Goal: Transaction & Acquisition: Purchase product/service

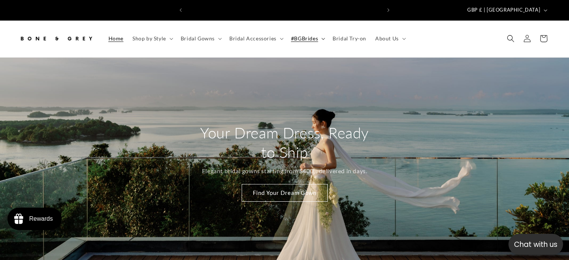
scroll to position [0, 194]
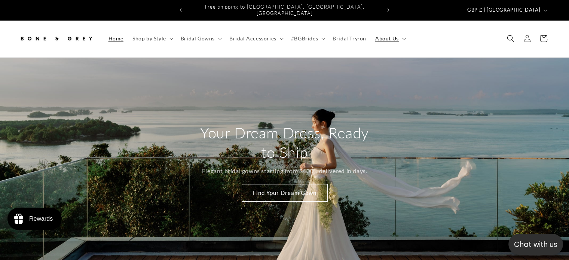
click at [375, 35] on span "About Us" at bounding box center [387, 38] width 24 height 7
click at [345, 35] on span "Bridal Try-on" at bounding box center [349, 38] width 34 height 7
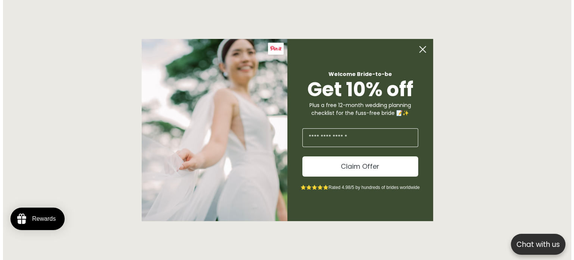
scroll to position [445, 0]
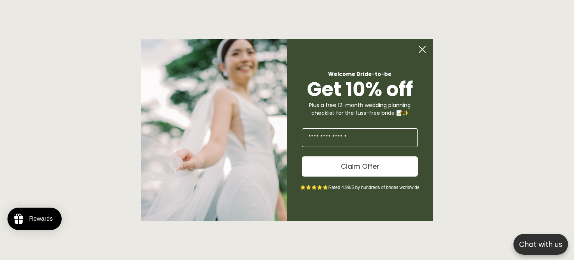
click at [419, 53] on circle "Close dialog" at bounding box center [422, 49] width 14 height 14
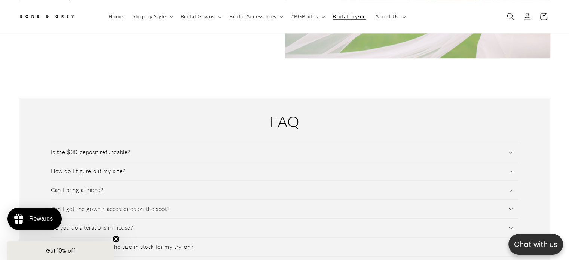
scroll to position [968, 0]
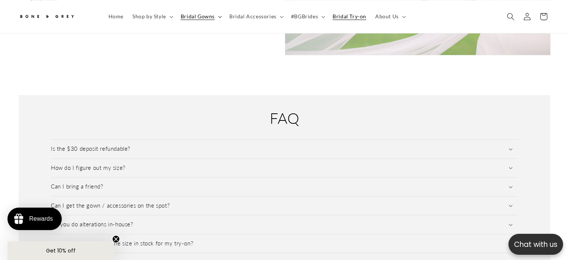
click at [197, 14] on span "Bridal Gowns" at bounding box center [198, 16] width 34 height 7
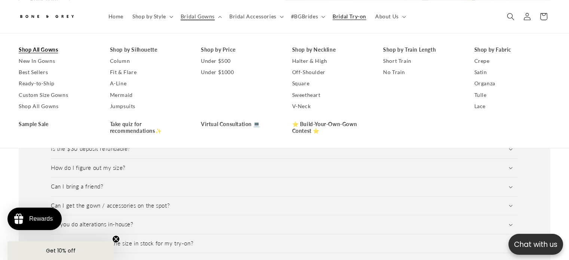
click at [56, 47] on link "Shop All Gowns" at bounding box center [57, 49] width 76 height 11
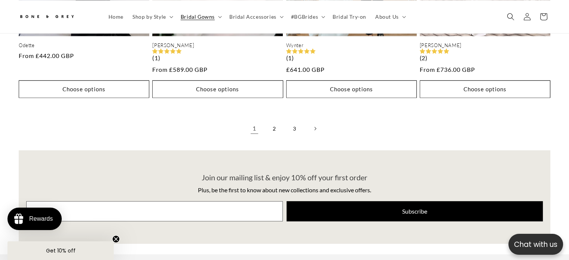
scroll to position [2015, 0]
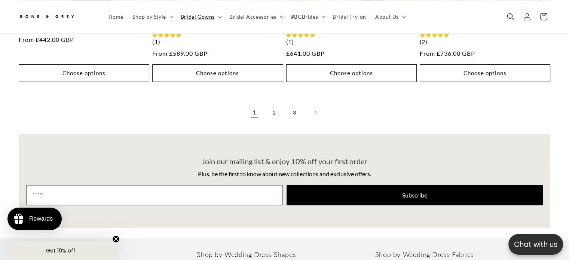
click at [268, 144] on div "Join our mailing list & enjoy 10% off your first order Plus, be the first to kn…" at bounding box center [284, 180] width 531 height 93
click at [273, 104] on link "2" at bounding box center [274, 112] width 16 height 16
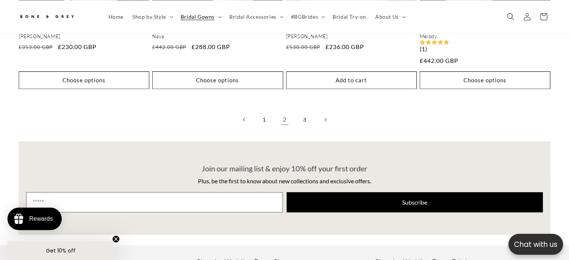
scroll to position [2015, 0]
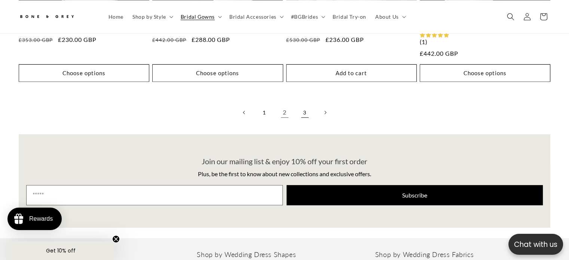
click at [302, 104] on link "3" at bounding box center [304, 112] width 16 height 16
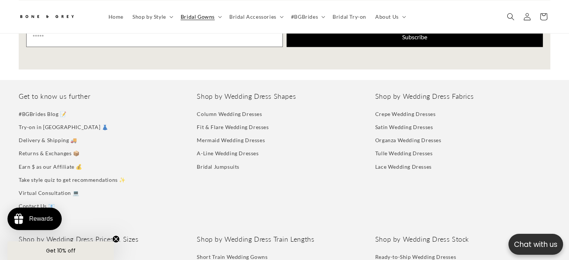
scroll to position [1940, 0]
